Goal: Navigation & Orientation: Understand site structure

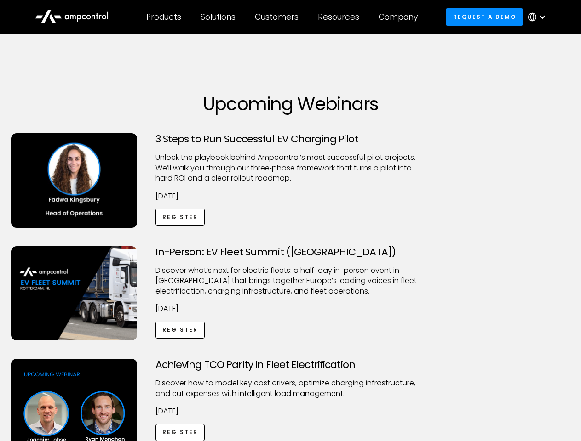
click at [283, 17] on div "Customers" at bounding box center [277, 17] width 44 height 10
click at [163, 17] on div "Products" at bounding box center [163, 17] width 35 height 10
click at [218, 17] on div "Solutions" at bounding box center [217, 17] width 35 height 10
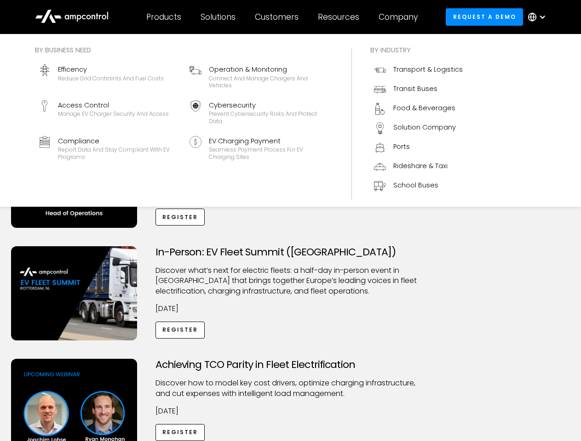
click at [278, 17] on div "Customers" at bounding box center [277, 17] width 44 height 10
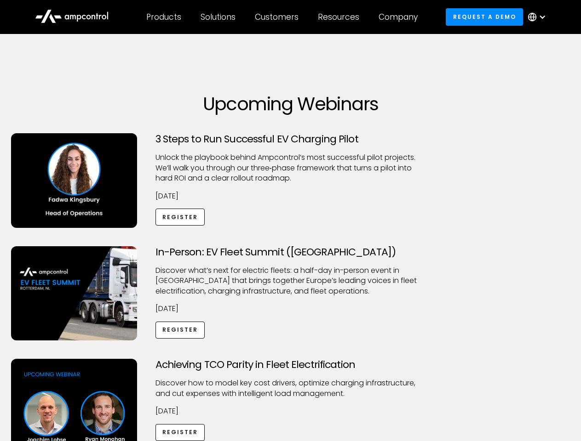
click at [340, 17] on div "Resources" at bounding box center [338, 17] width 41 height 10
click at [401, 17] on div "Company" at bounding box center [397, 17] width 39 height 10
click at [539, 17] on div at bounding box center [541, 16] width 7 height 7
